Goal: Task Accomplishment & Management: Use online tool/utility

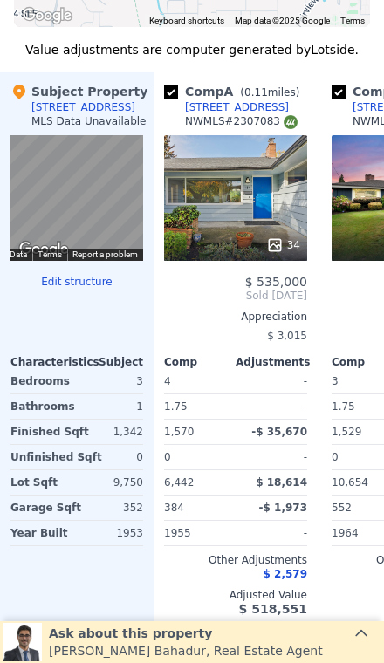
scroll to position [1943, 0]
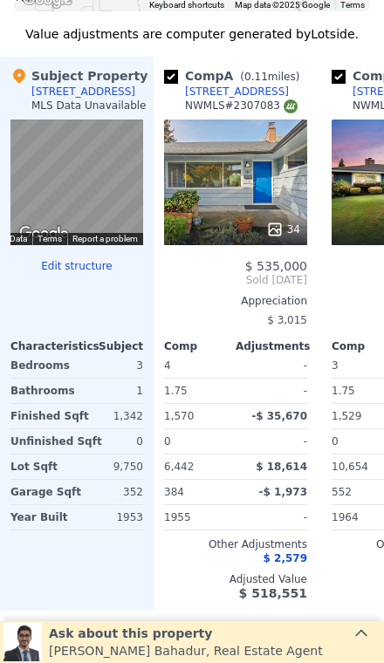
click at [283, 484] on div "-$ 1,973" at bounding box center [273, 492] width 68 height 24
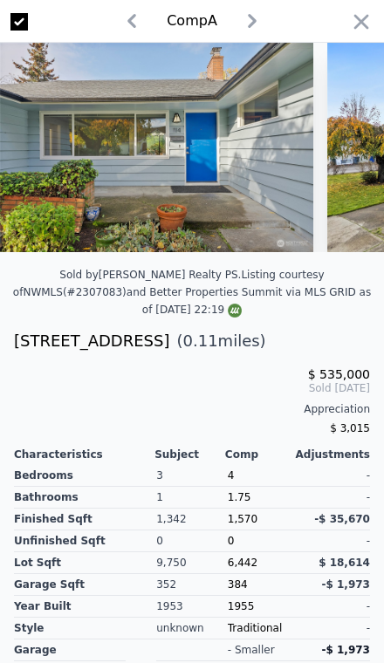
click at [371, 22] on icon "button" at bounding box center [361, 22] width 24 height 24
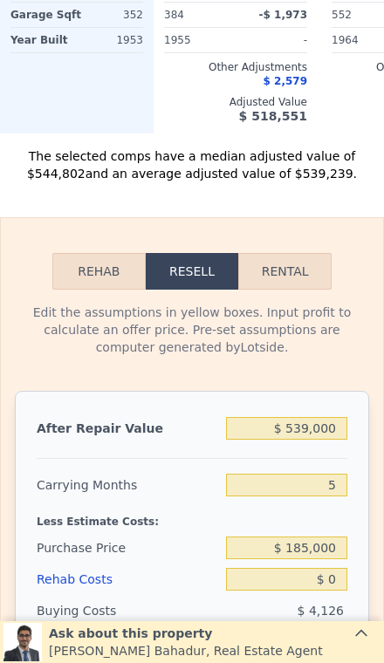
scroll to position [2437, 0]
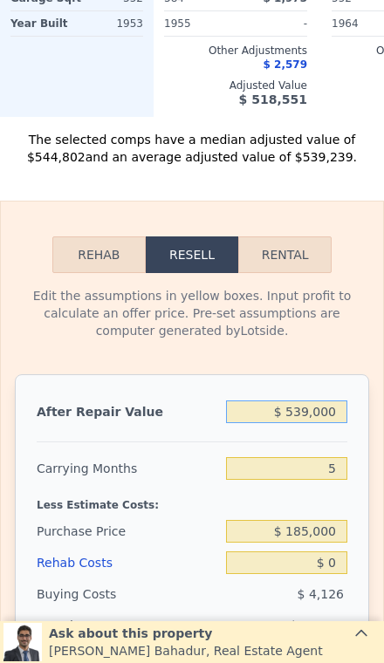
click at [333, 415] on input "$ 539,000" at bounding box center [286, 412] width 121 height 23
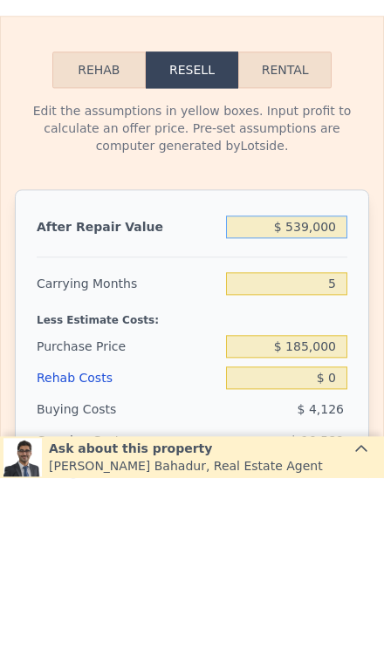
type input "$ 53,900"
type input "-$ 149,391"
type input "$ 5,390"
type input "-$ 194,370"
type input "$ 539"
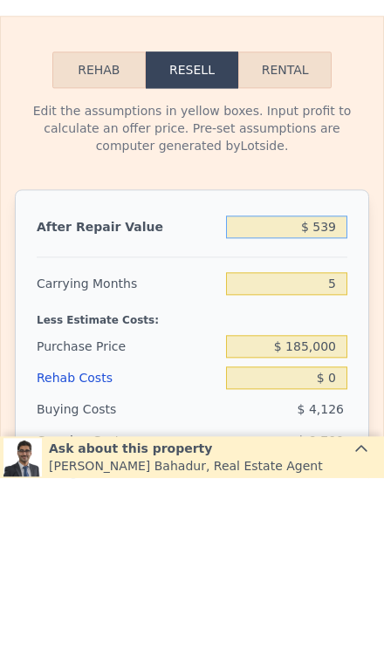
type input "-$ 198,867"
type input "$ 53"
type input "-$ 199,317"
type input "$ 5"
type input "-$ 199,362"
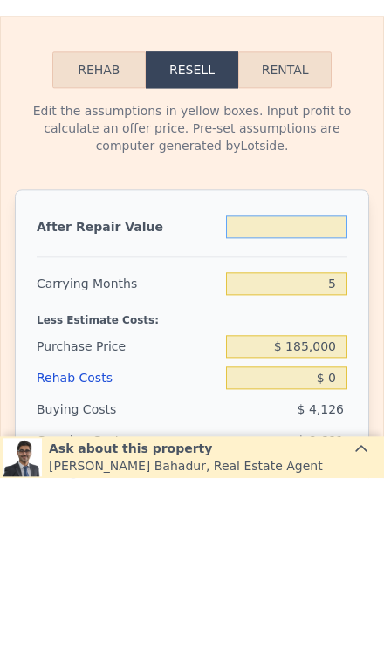
type input "$ 9"
type input "-$ 199,358"
type input "$ 99"
type input "-$ 199,274"
type input "$ 9"
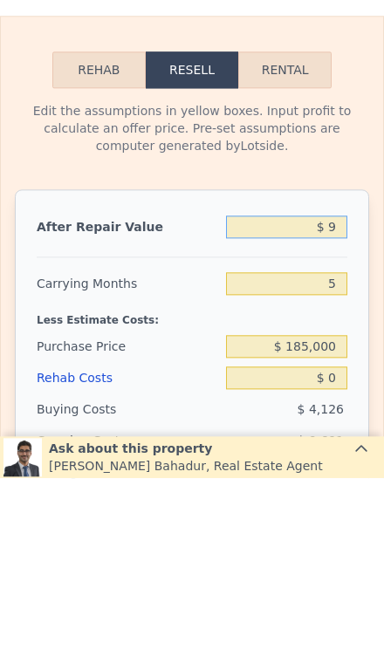
type input "-$ 199,358"
type input "$ 5"
type input "-$ 199,362"
type input "$ 59"
type input "-$ 199,311"
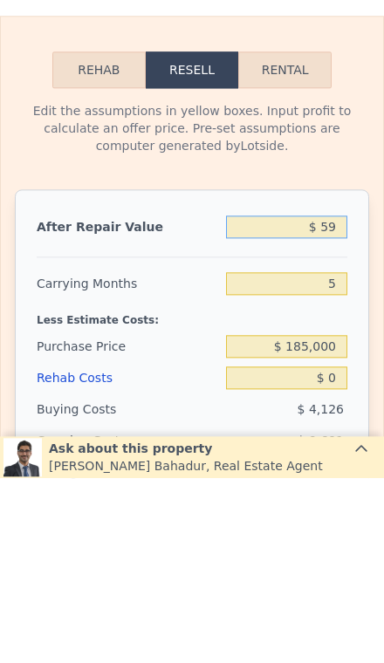
type input "$ 599"
type input "-$ 198,812"
type input "$ 5,999"
type input "-$ 193,805"
type input "$ 59,999"
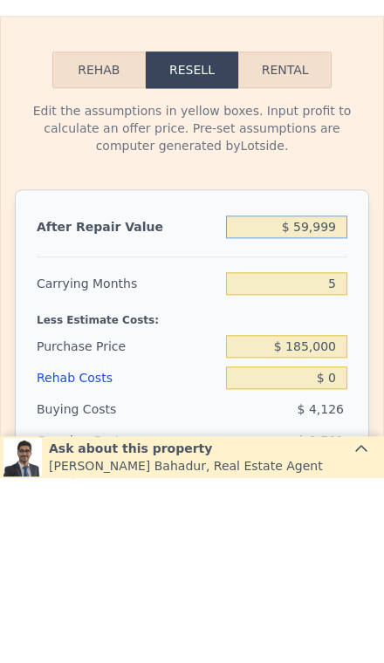
type input "-$ 143,736"
type input "$ 599,999"
type input "$ 356,954"
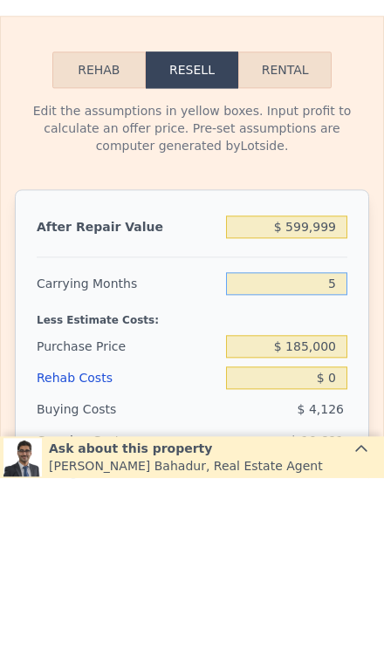
click at [337, 457] on input "5" at bounding box center [286, 468] width 121 height 23
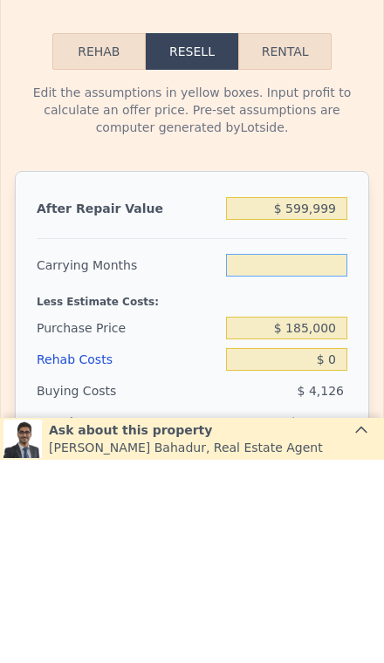
type input "3"
type input "$ 361,230"
type input "3"
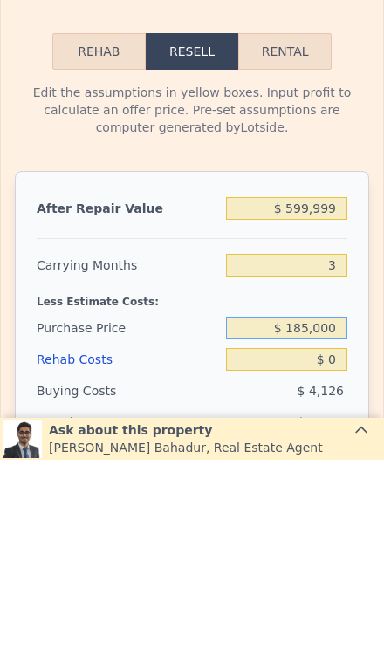
click at [340, 520] on input "$ 185,000" at bounding box center [286, 531] width 121 height 23
type input "$ 1"
type input "$ 410,000"
type input "$ 126,481"
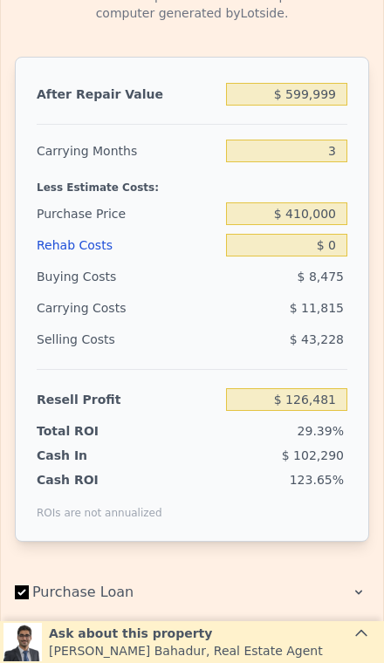
scroll to position [2746, 0]
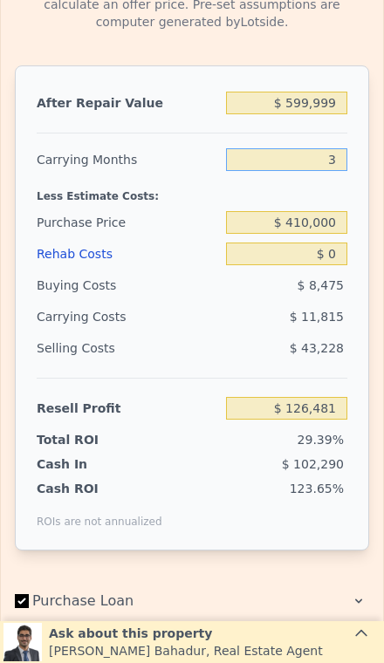
click at [341, 154] on input "3" at bounding box center [286, 159] width 121 height 23
type input "2"
type input "$ 130,419"
type input "2"
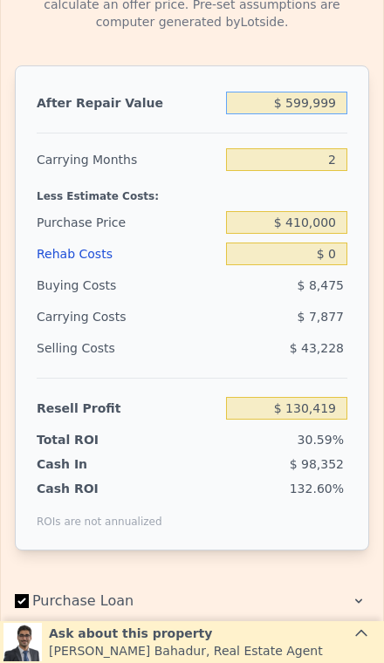
click at [329, 100] on input "$ 599,999" at bounding box center [286, 103] width 121 height 23
type input "$ 59,999"
type input "-$ 370,811"
type input "$ 5,999"
type input "-$ 420,934"
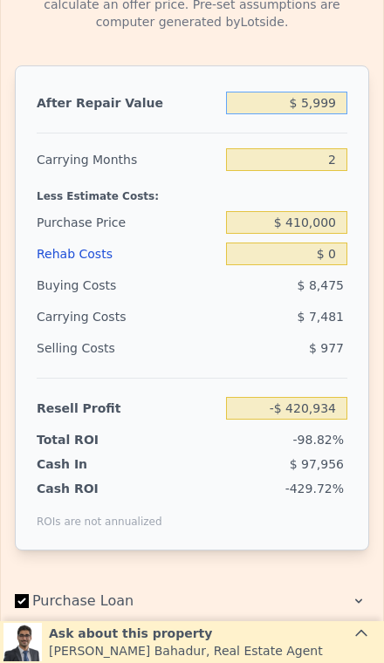
type input "$ 599"
type input "-$ 425,946"
type input "$ 59"
type input "-$ 426,446"
type input "$ 5"
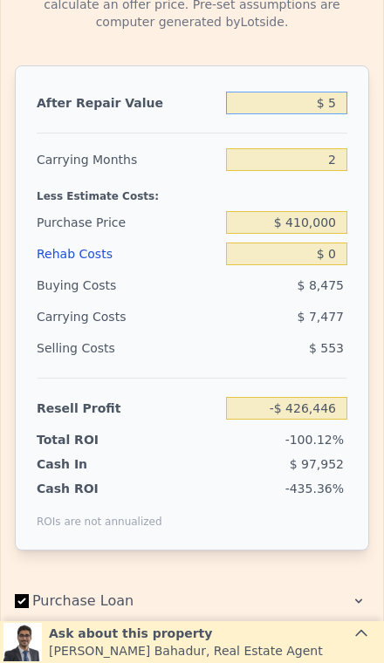
type input "-$ 426,497"
type input "$ 57"
type input "-$ 426,448"
type input "$ 575"
type input "-$ 425,967"
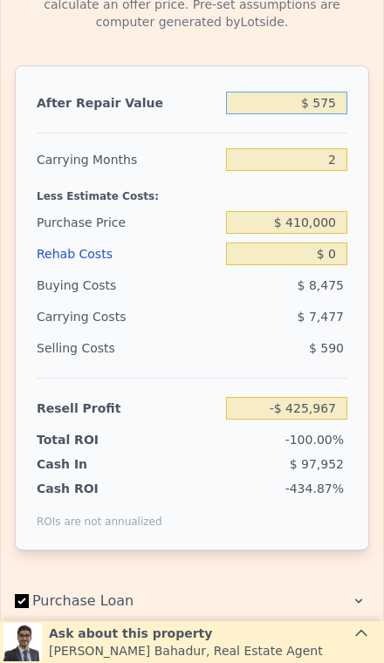
type input "$ 5,750"
type input "-$ 421,165"
type input "$ 57,500"
type input "-$ 373,131"
type input "$ 575,000"
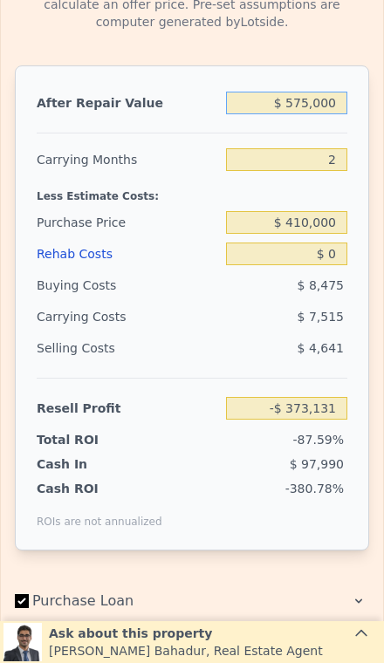
type input "$ 107,215"
click at [341, 104] on input "$ 575,000" at bounding box center [286, 103] width 121 height 23
type input "$ 57,500"
type input "-$ 373,131"
type input "$ 5,750"
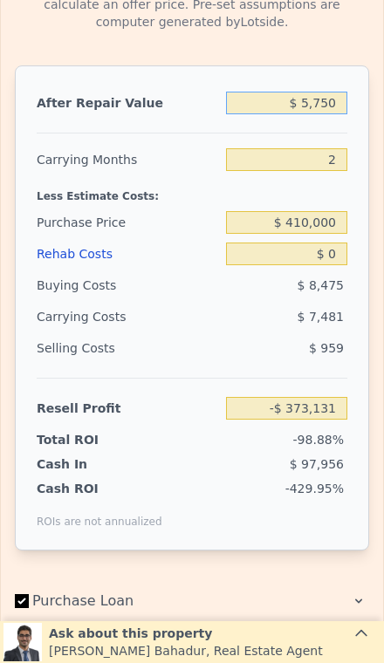
type input "-$ 421,165"
type input "$ 575"
type input "-$ 425,967"
type input "$ 57"
type input "-$ 426,448"
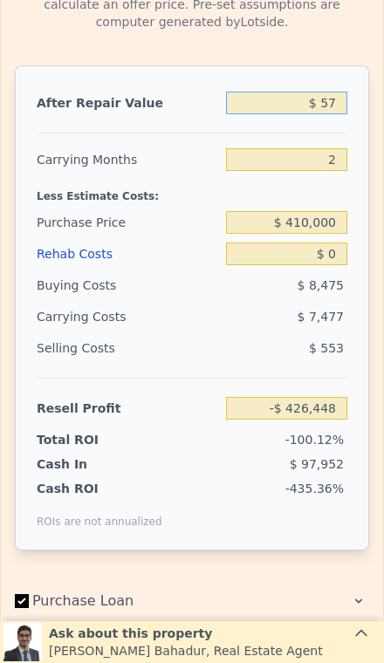
type input "$ 5"
type input "-$ 426,497"
type input "$ 56"
type input "-$ 426,449"
type input "$ 560"
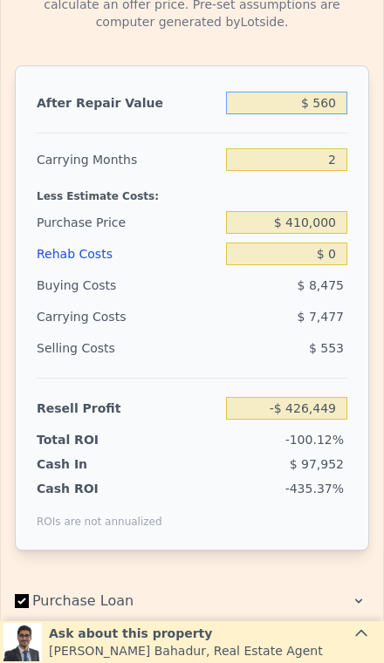
type input "-$ 425,982"
type input "$ 5,600"
type input "-$ 421,305"
type input "$ 56,000"
type input "-$ 374,522"
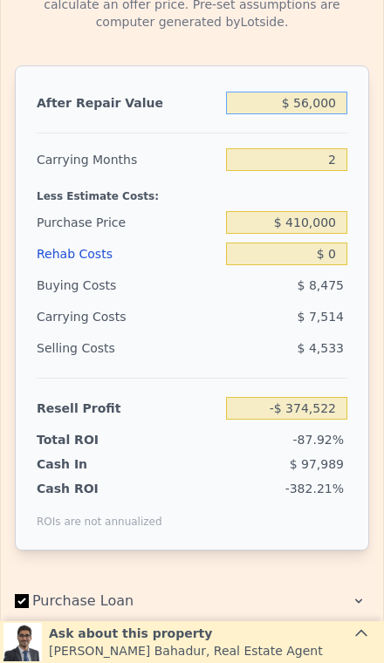
type input "$ 560,000"
type input "$ 93,292"
click at [333, 98] on input "$ 560,000" at bounding box center [286, 103] width 121 height 23
type input "$ 56,000"
type input "-$ 374,522"
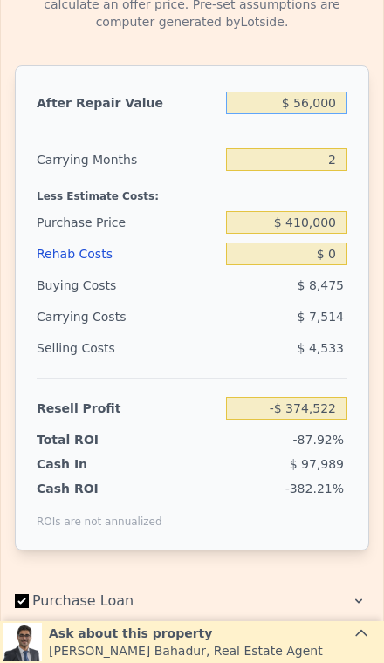
type input "$ 5,600"
type input "-$ 421,305"
type input "$ 560"
type input "-$ 425,982"
type input "$ 56"
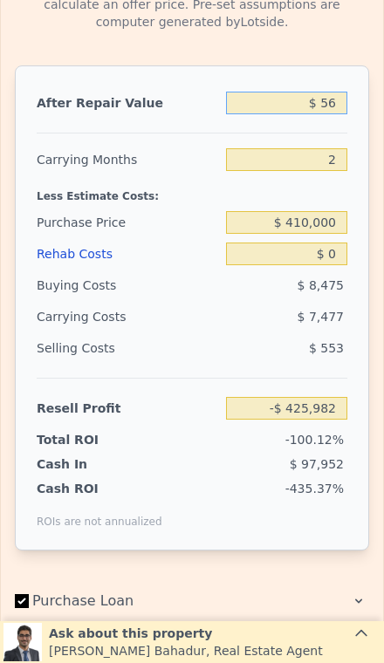
type input "-$ 426,449"
type input "$ 565"
type input "-$ 425,977"
type input "$ 5,650"
type input "-$ 421,258"
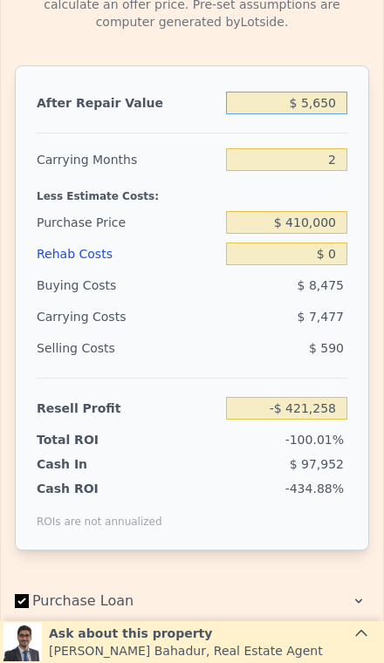
type input "$ 56,500"
type input "-$ 374,060"
type input "$ 565,000"
type input "$ 97,933"
click at [339, 105] on input "$ 565,000" at bounding box center [286, 103] width 121 height 23
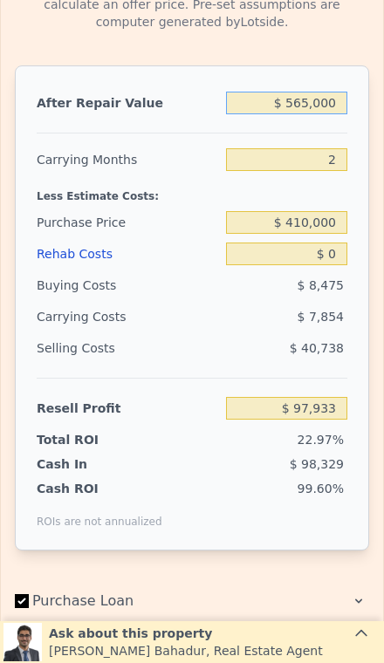
type input "$ 56,500"
type input "-$ 374,060"
type input "$ 5,650"
type input "-$ 421,258"
type input "$ 565"
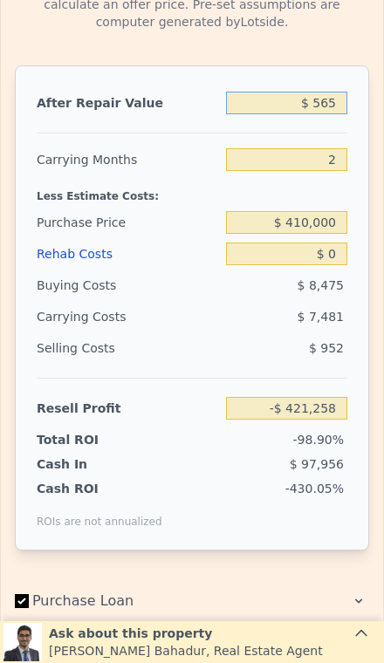
type input "-$ 425,977"
type input "$ 56"
type input "-$ 426,449"
type input "$ 567"
type input "-$ 425,975"
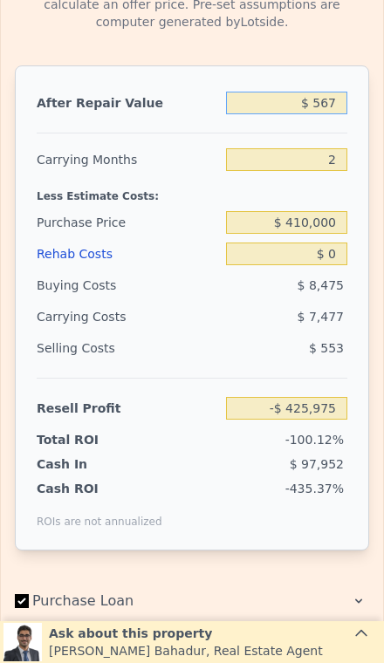
type input "$ 5,675"
type input "-$ 421,235"
type input "$ 56,750"
type input "-$ 373,827"
type input "$ 567,500"
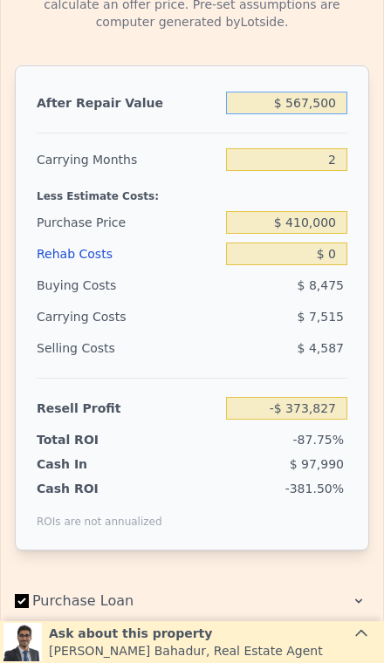
type input "$ 100,252"
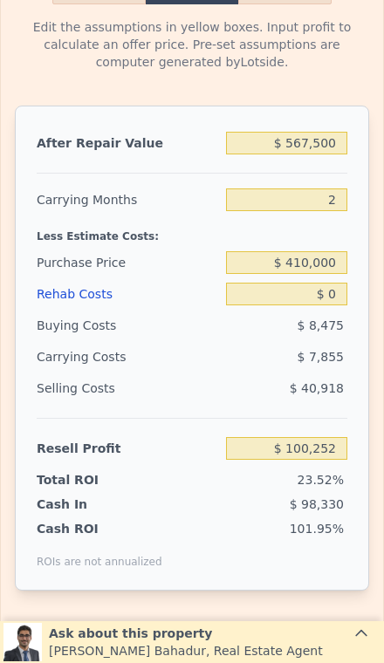
scroll to position [0, 126]
type input "$ 539,000"
type input "5"
type input "$ 300,396"
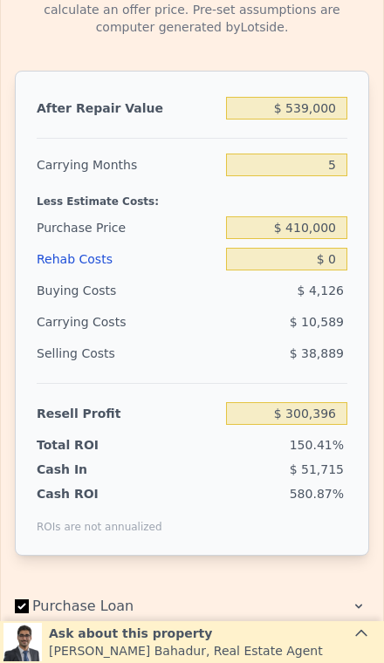
scroll to position [2746, 0]
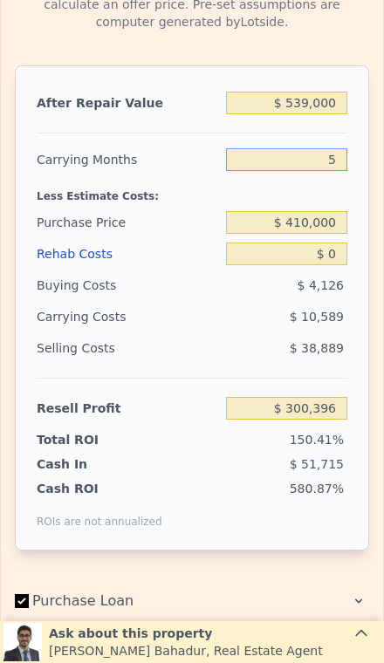
click at [324, 168] on input "5" at bounding box center [286, 159] width 121 height 23
type input "3"
type input "$ 304,631"
type input "3"
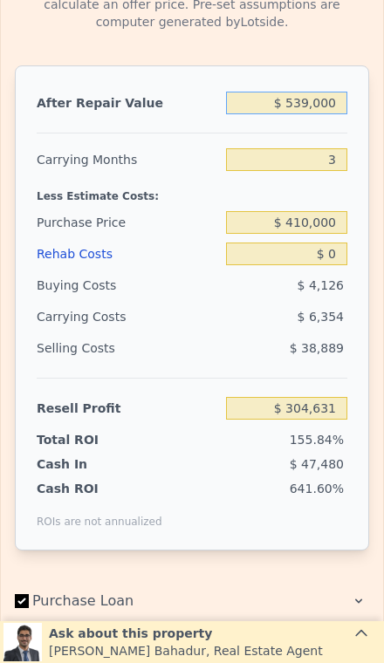
click at [319, 107] on input "$ 539,000" at bounding box center [286, 103] width 121 height 23
type input "$ 53,000"
type input "-$ 146,313"
type input "$ 5,000"
type input "-$ 190,852"
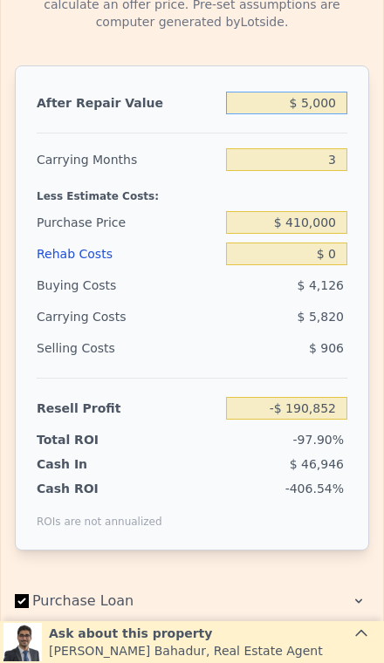
type input "$ 52,000"
type input "-$ 147,242"
type input "$ 525,000"
type input "$ 291,641"
type input "$ 525,000"
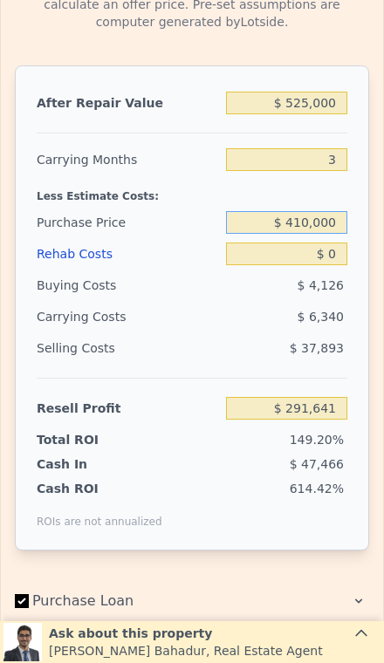
click at [292, 227] on input "$ 410,000" at bounding box center [286, 222] width 121 height 23
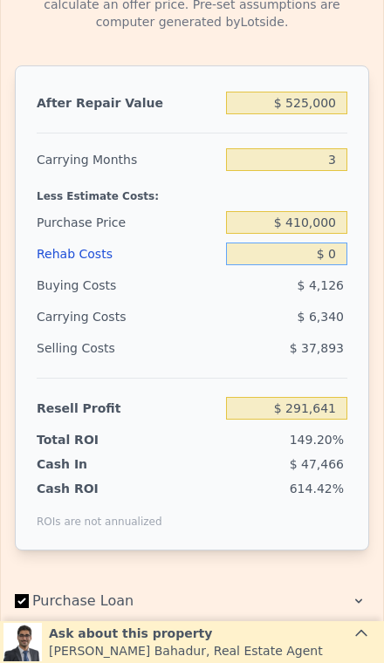
click at [331, 264] on input "$ 0" at bounding box center [286, 254] width 121 height 23
type input "$ 56,892"
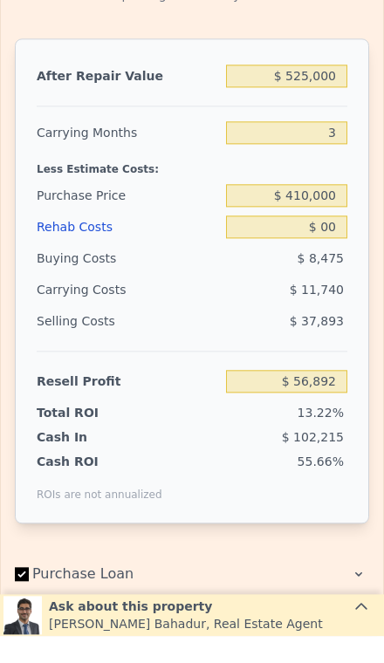
type input "$ 0"
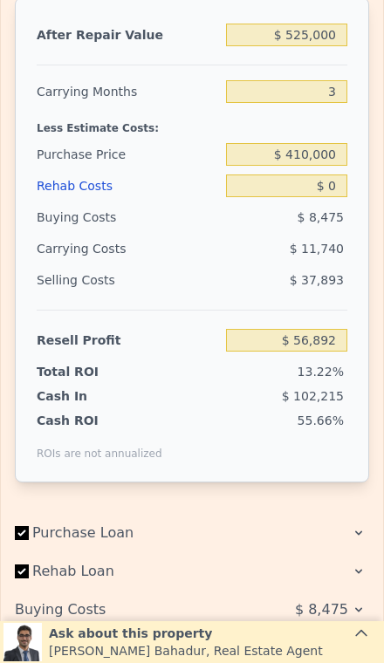
scroll to position [2815, 0]
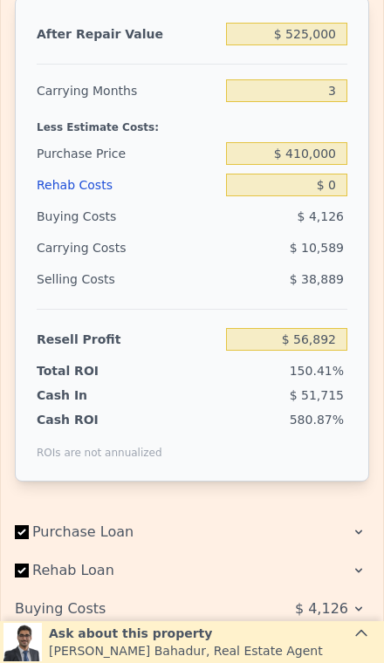
type input "$ 539,000"
type input "5"
type input "$ 300,396"
